Goal: Find specific page/section: Find specific page/section

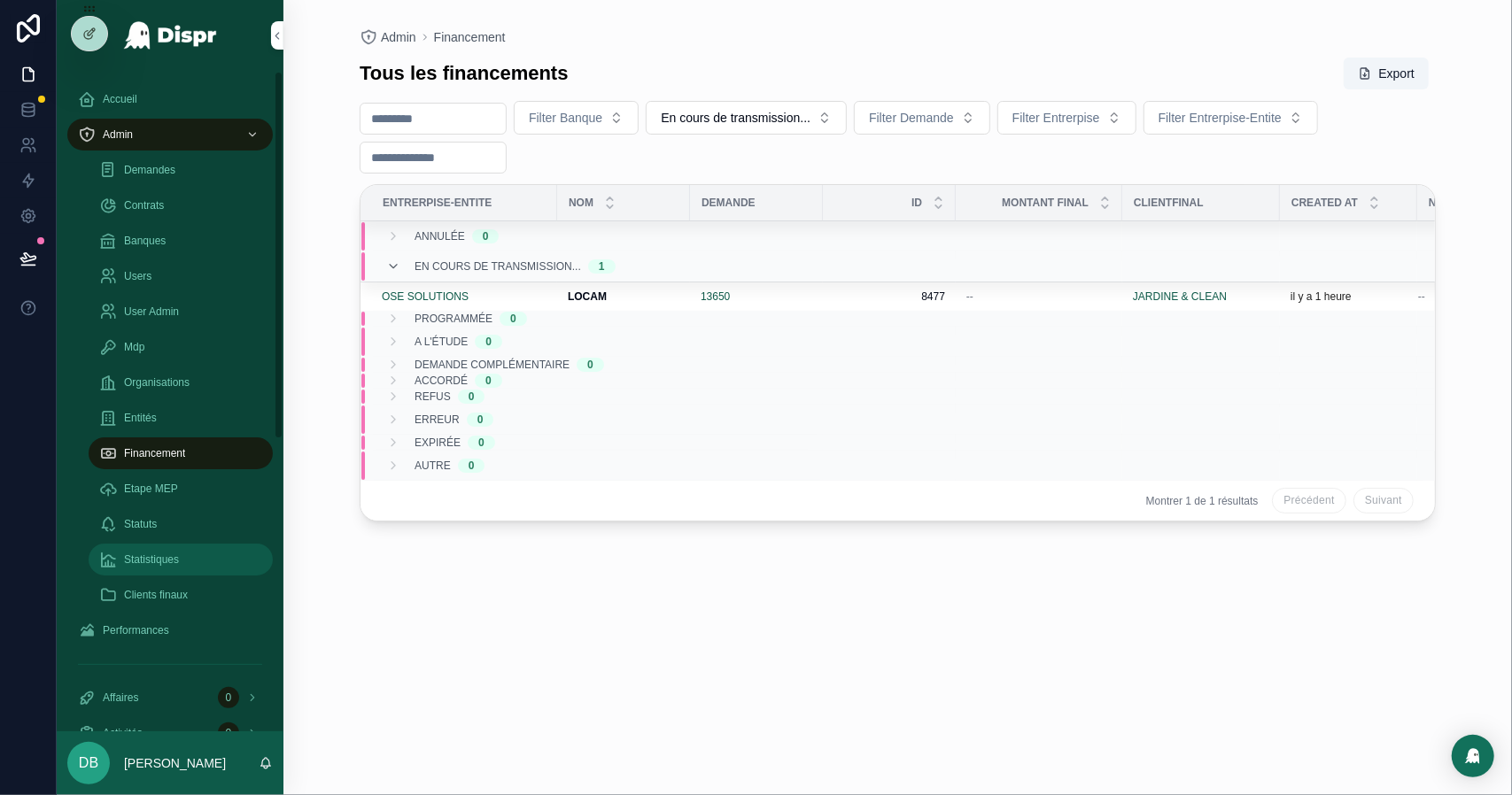
click at [197, 562] on div "Statistiques" at bounding box center [180, 559] width 163 height 28
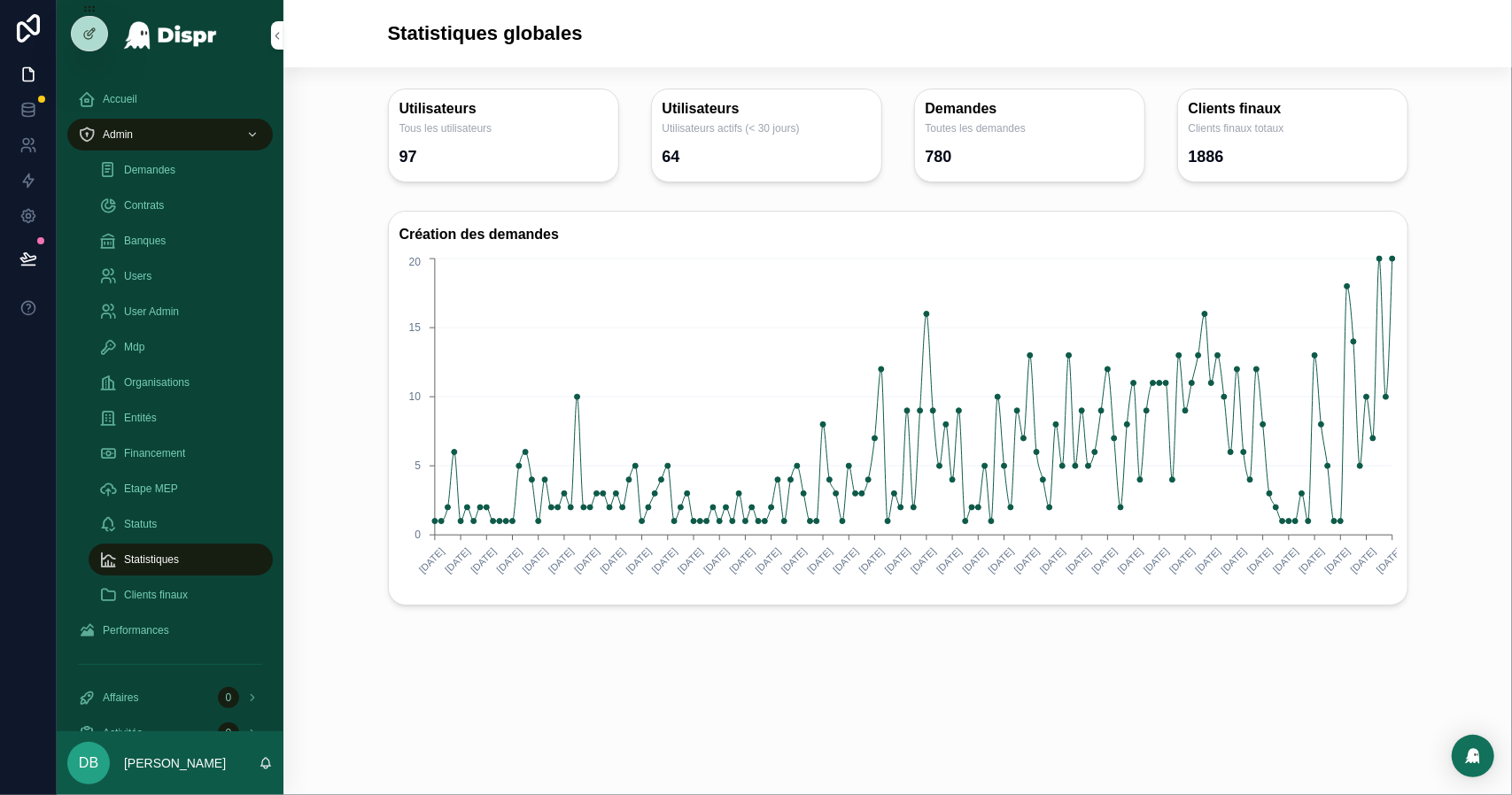
click at [1394, 257] on circle "chart" at bounding box center [1392, 258] width 6 height 6
click at [195, 175] on div "Demandes" at bounding box center [180, 170] width 163 height 28
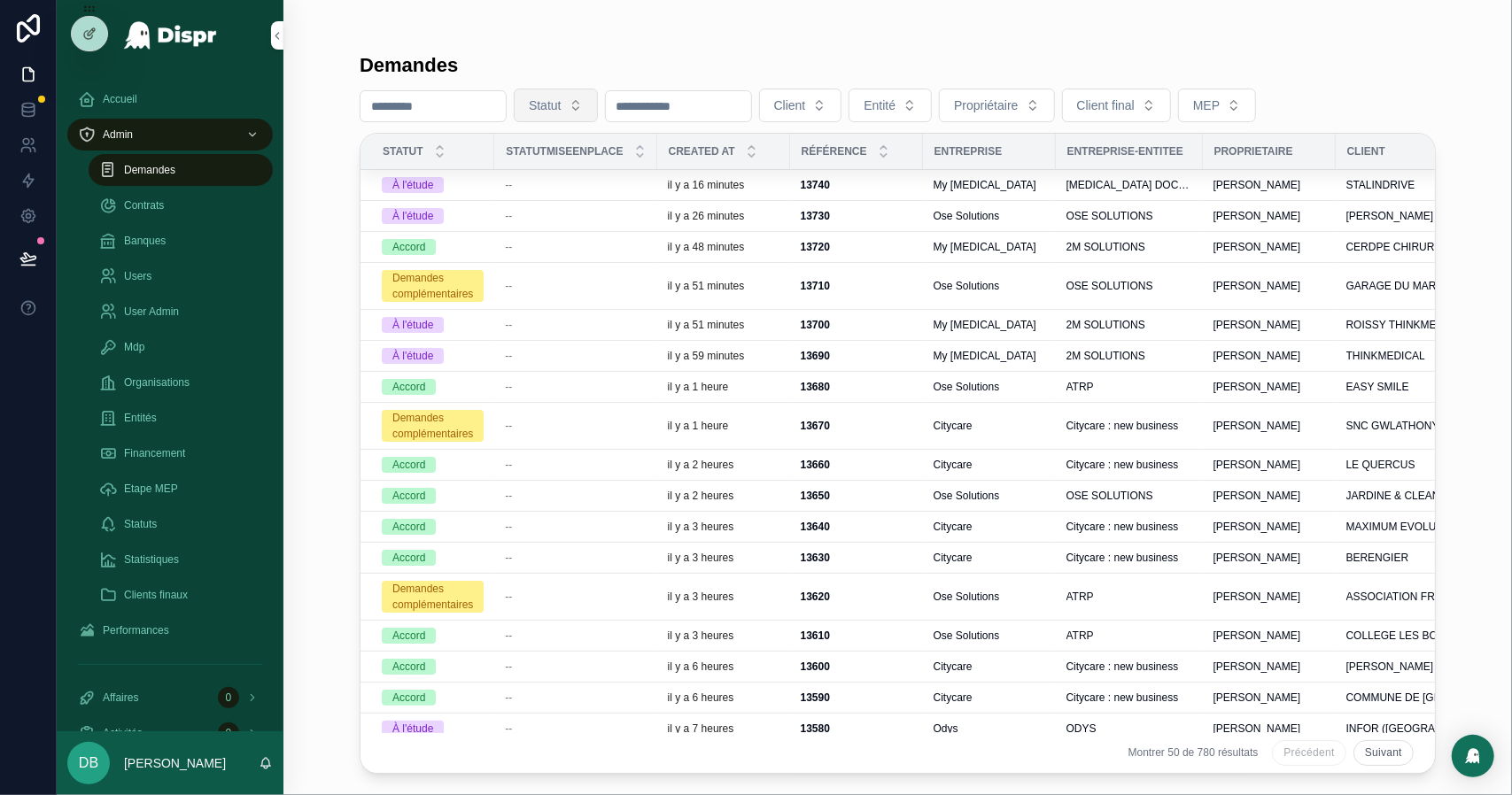
click at [561, 112] on span "Statut" at bounding box center [545, 105] width 32 height 18
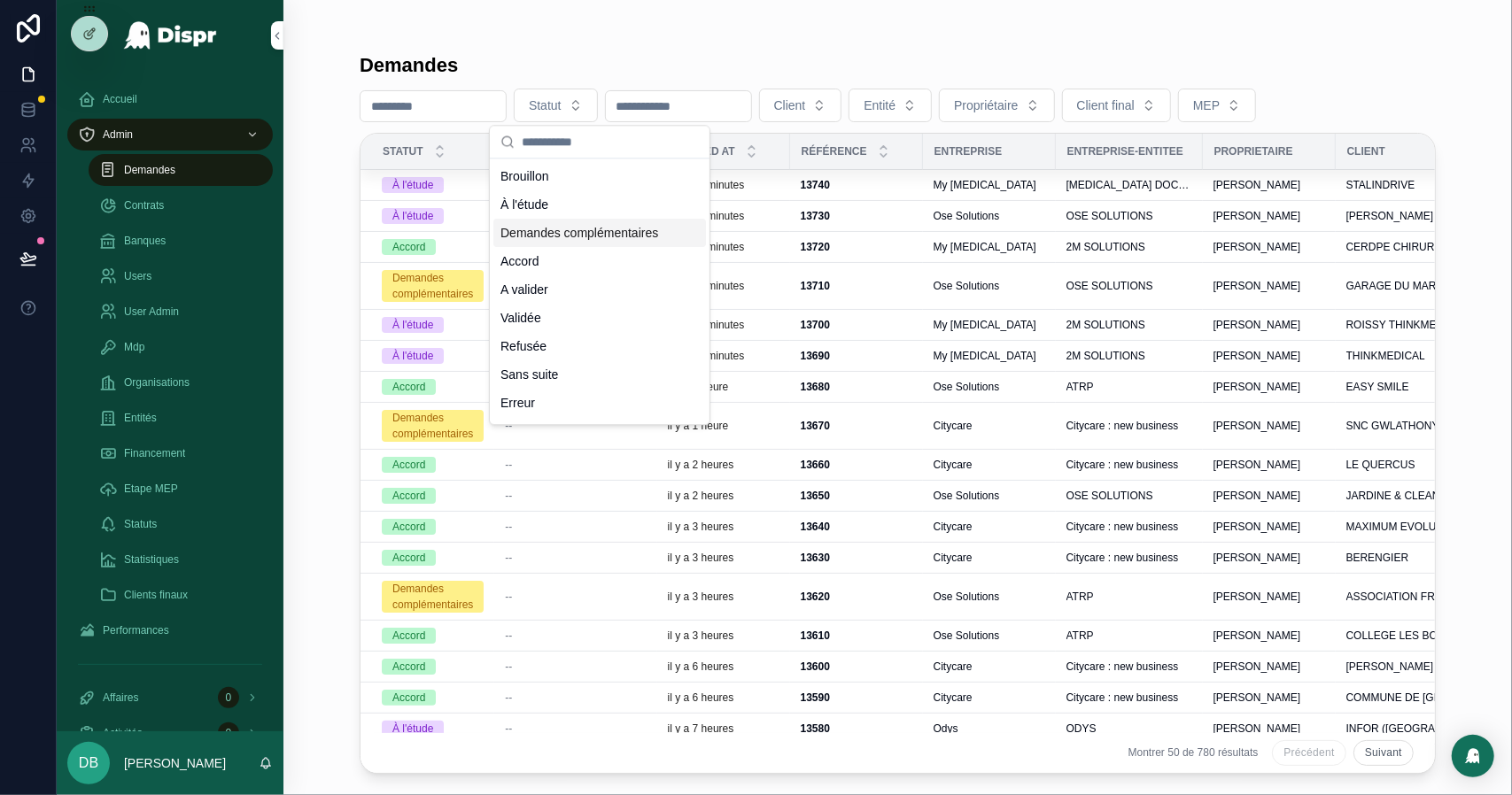
click at [596, 247] on div "Demandes complémentaires" at bounding box center [599, 233] width 213 height 28
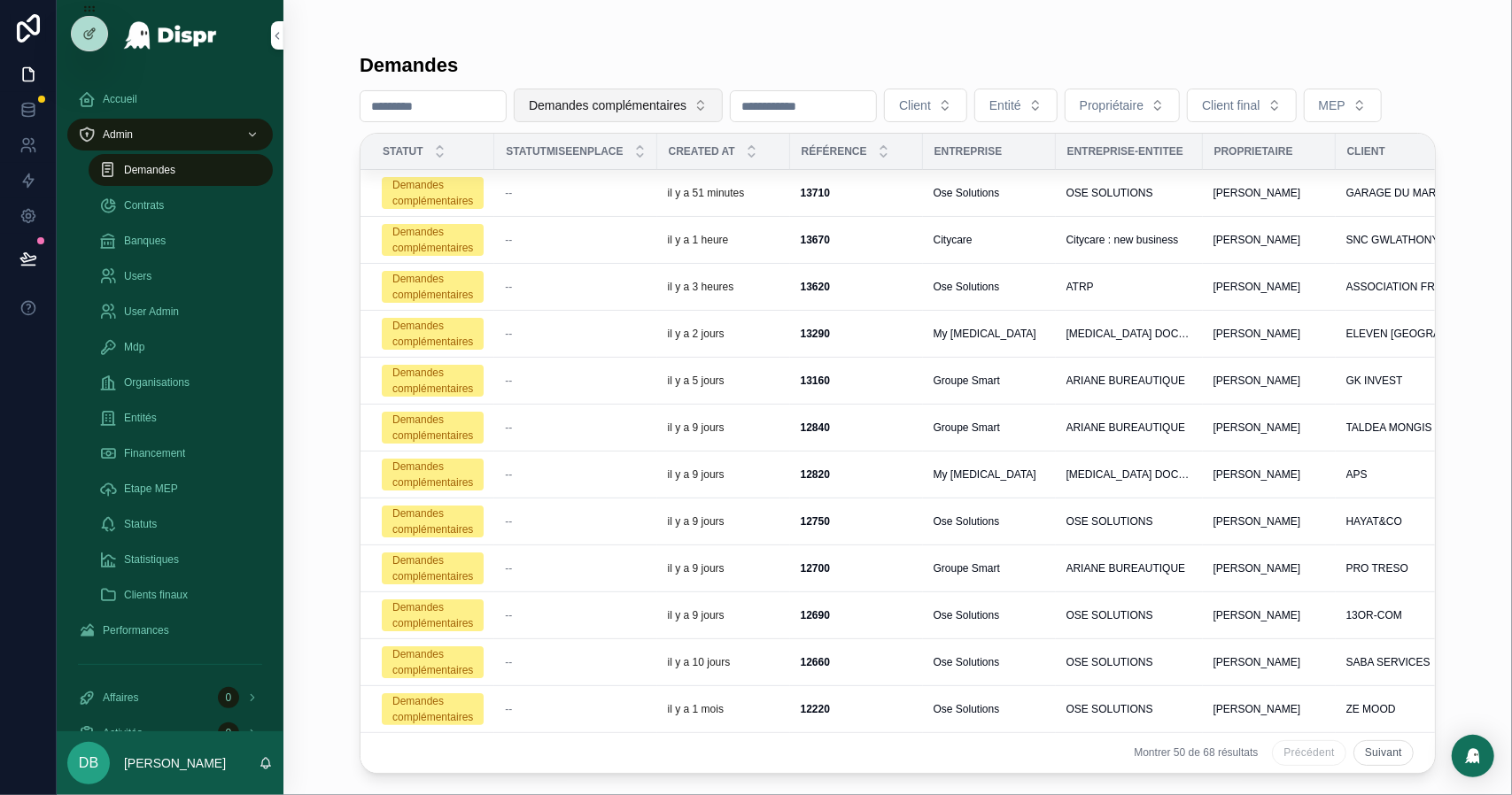
click at [657, 109] on span "Demandes complémentaires" at bounding box center [608, 105] width 158 height 18
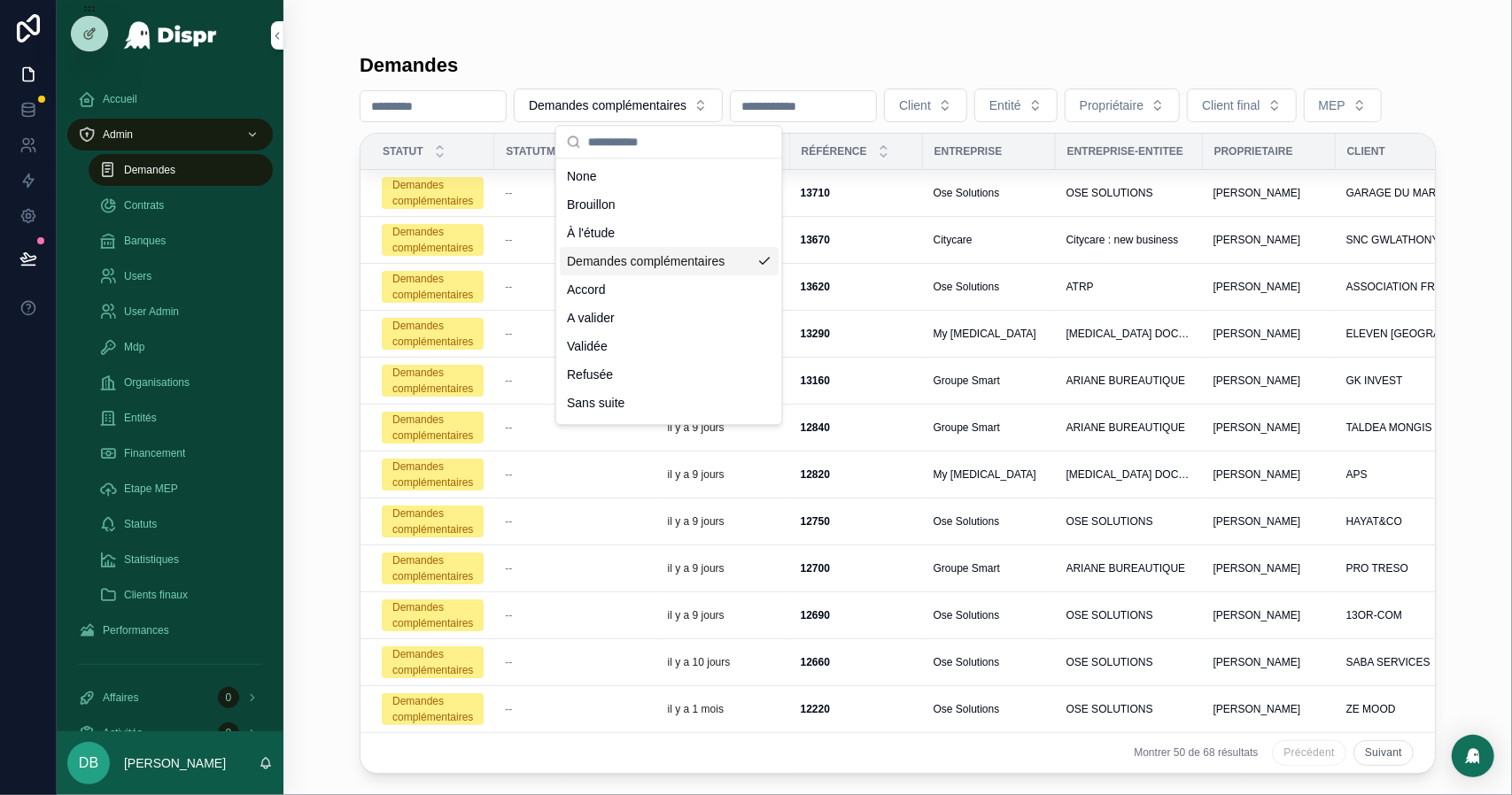
click at [622, 267] on div "Demandes complémentaires" at bounding box center [669, 261] width 218 height 28
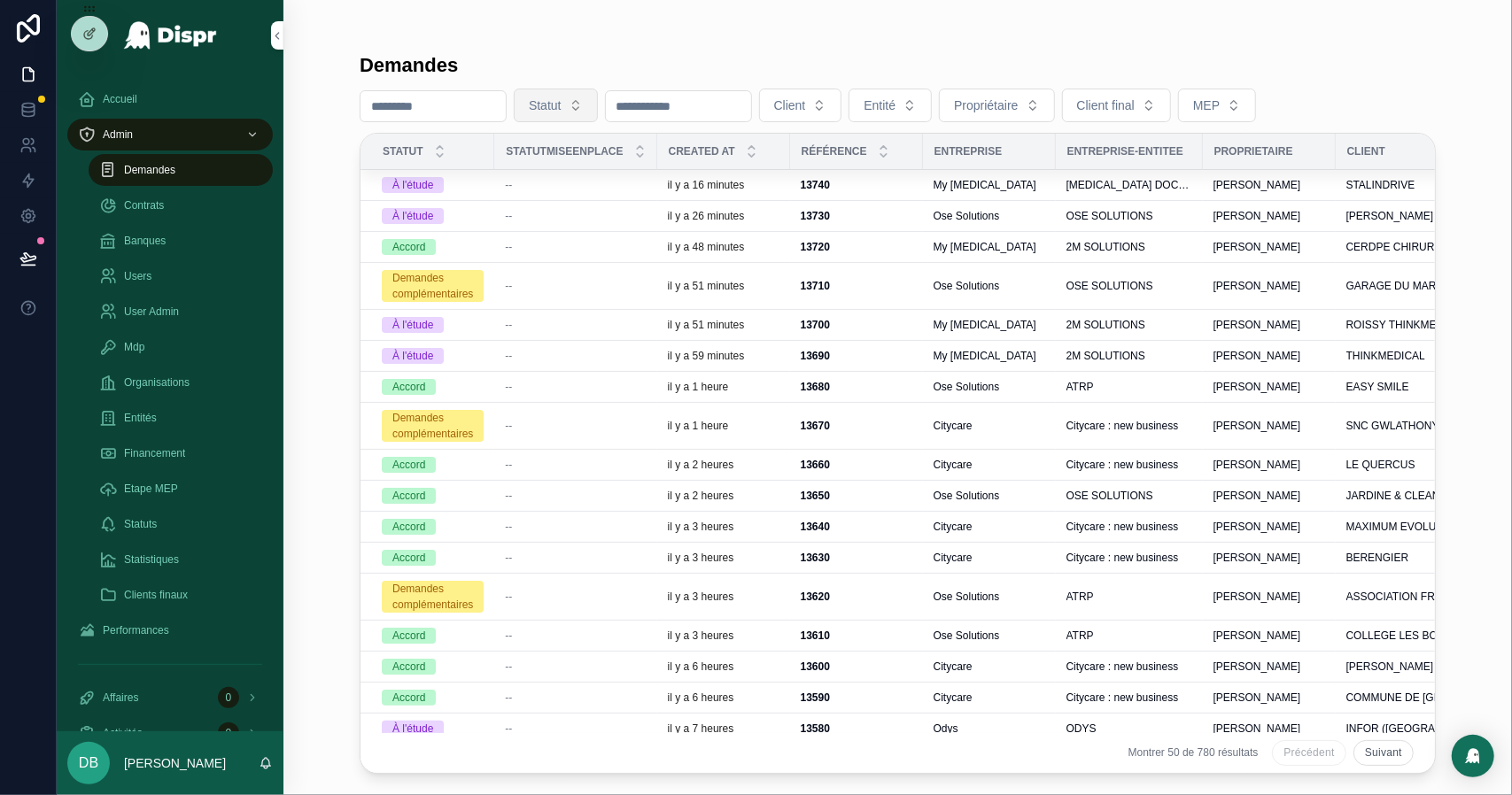
click at [597, 105] on button "Statut" at bounding box center [556, 104] width 85 height 33
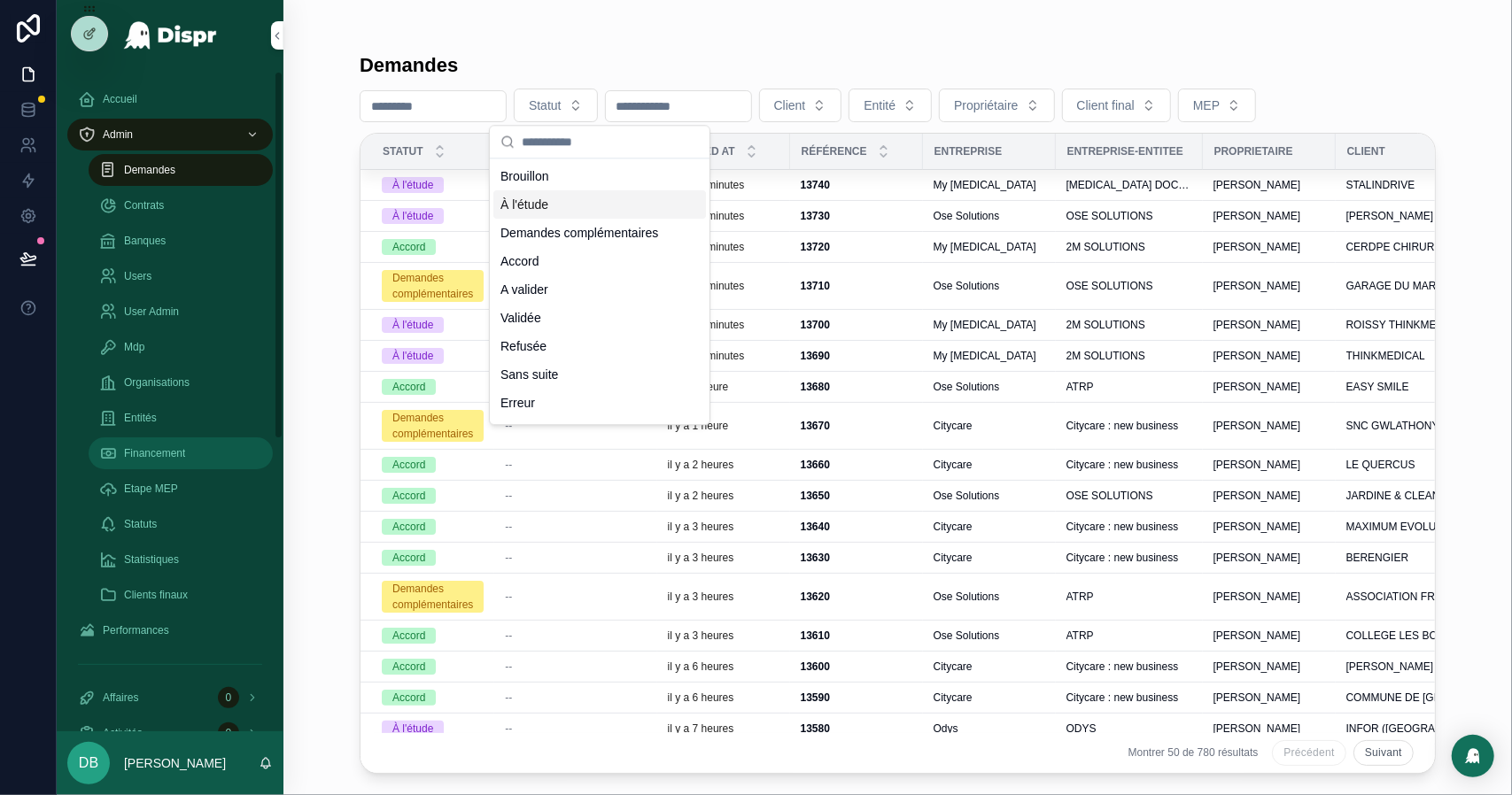
click at [185, 450] on span "Financement" at bounding box center [155, 453] width 61 height 14
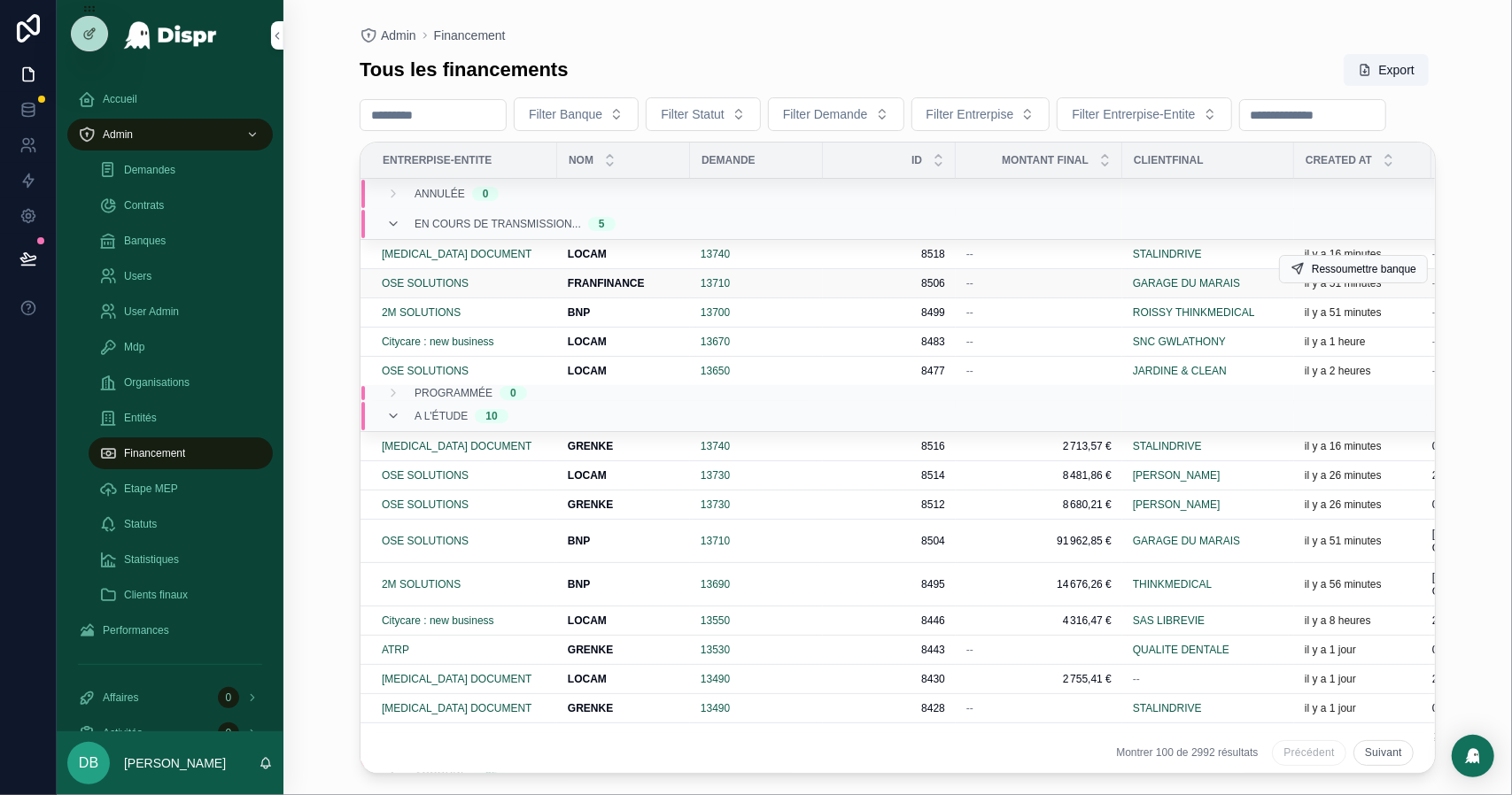
click at [657, 291] on div "FRANFINANCE FRANFINANCE" at bounding box center [623, 283] width 111 height 14
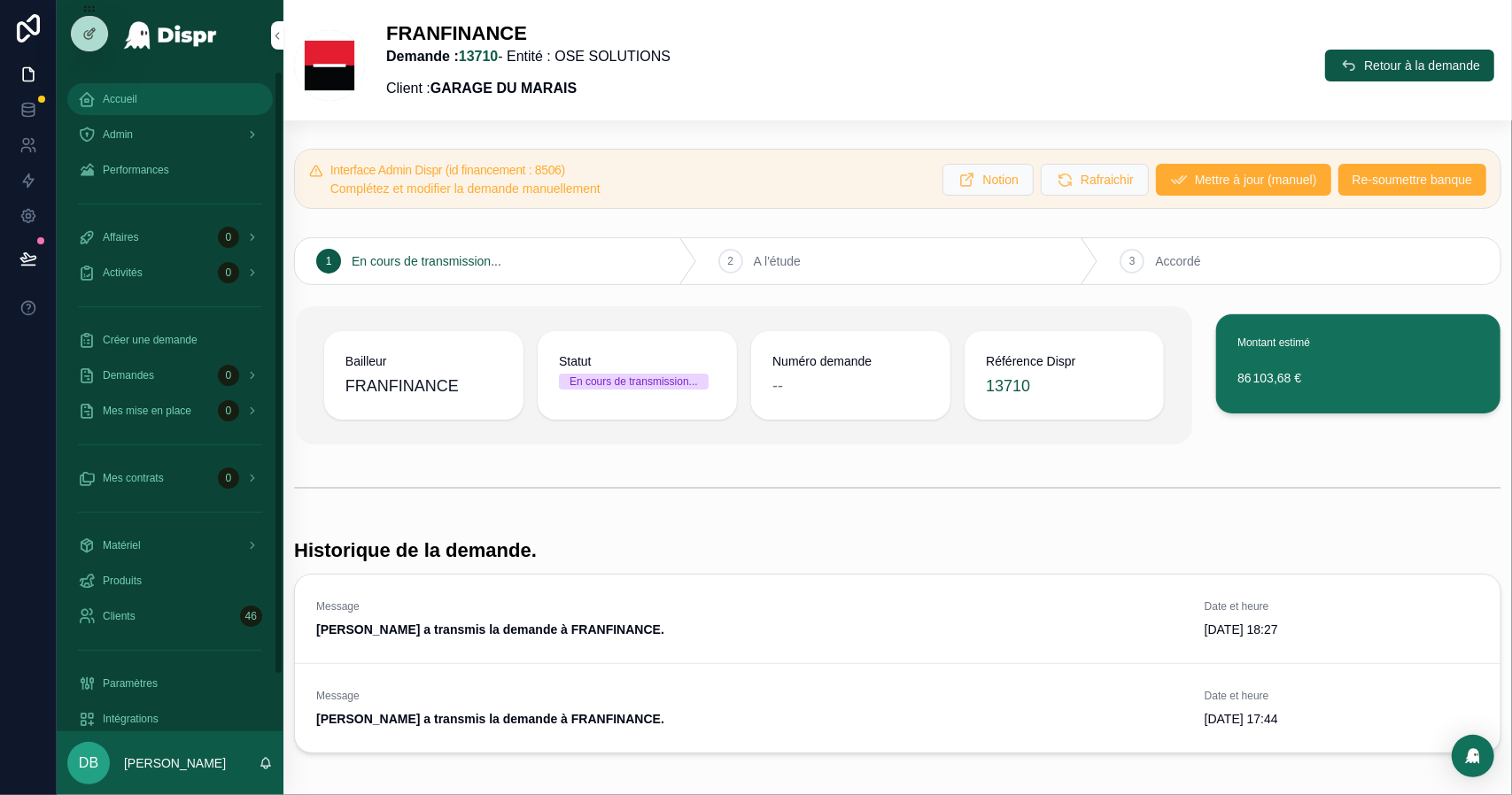
click at [124, 103] on span "Accueil" at bounding box center [120, 99] width 34 height 14
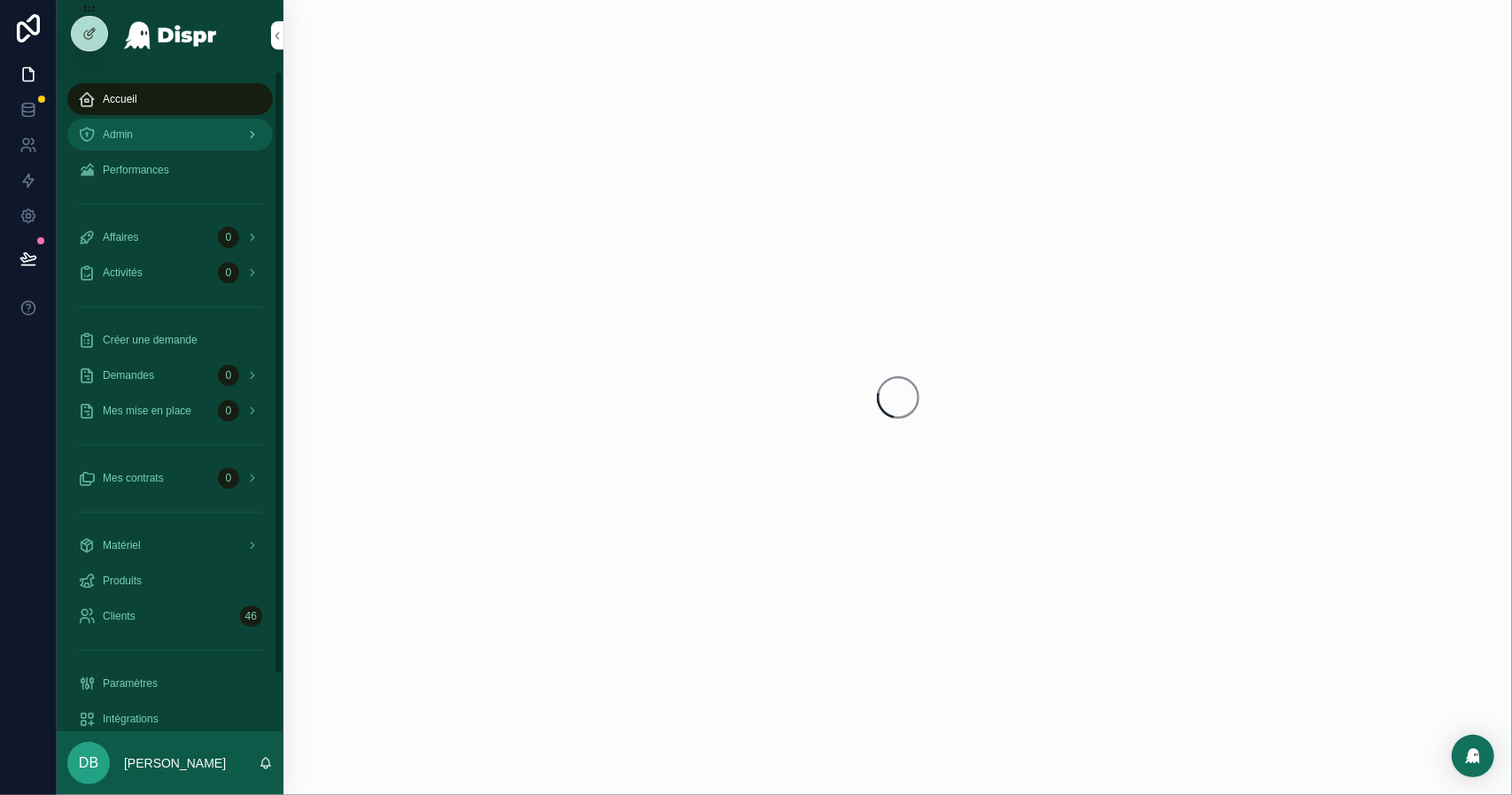
click at [138, 137] on div "Admin" at bounding box center [170, 135] width 184 height 28
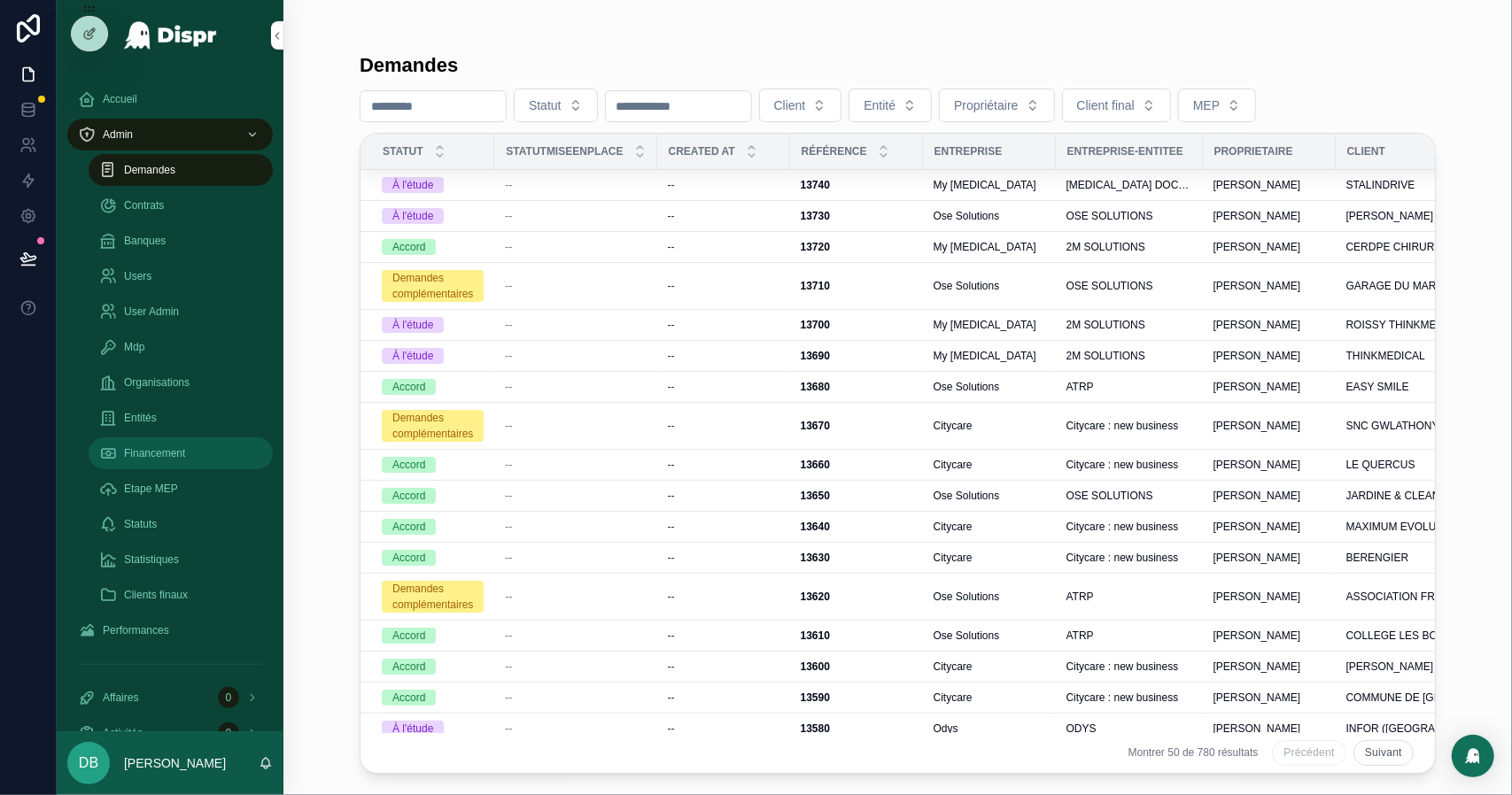
click at [180, 456] on span "Financement" at bounding box center [155, 453] width 61 height 14
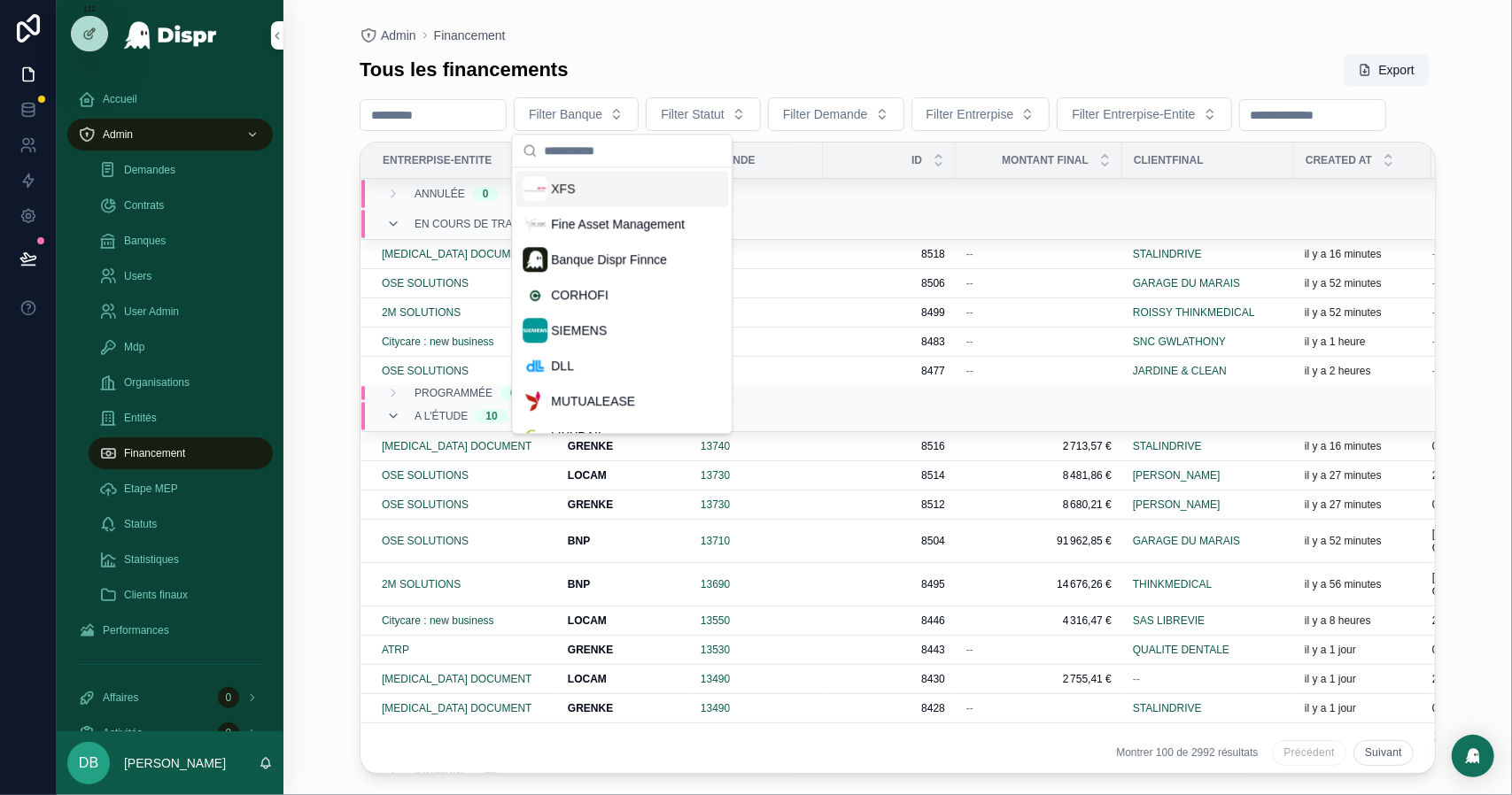
click at [705, 69] on div "Tous les financements Export" at bounding box center [898, 69] width 1076 height 33
